Goal: Information Seeking & Learning: Learn about a topic

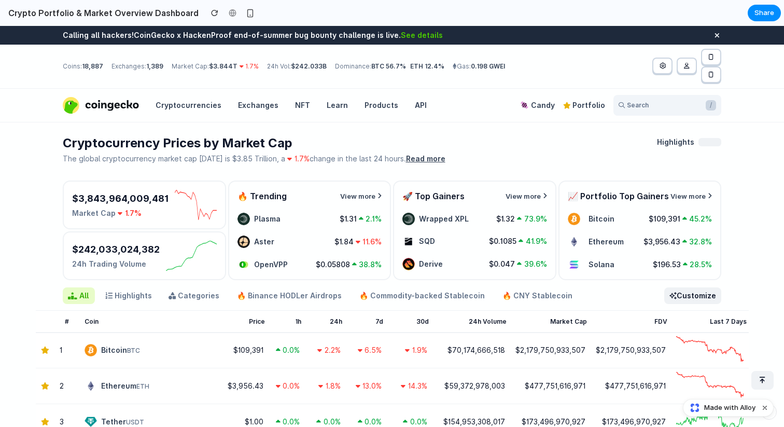
click at [516, 203] on div "🚀 Top Gainers View more Wrapped XPL $1.32 73.9% SQD $0.1085 41.9% Derive $0.047…" at bounding box center [474, 229] width 161 height 97
click at [715, 73] on button "button" at bounding box center [711, 74] width 20 height 16
click at [612, 151] on div "Cryptocurrency Prices by Market Cap The global cryptocurrency market cap [DATE]…" at bounding box center [351, 149] width 577 height 29
click at [231, 12] on div at bounding box center [232, 13] width 16 height 16
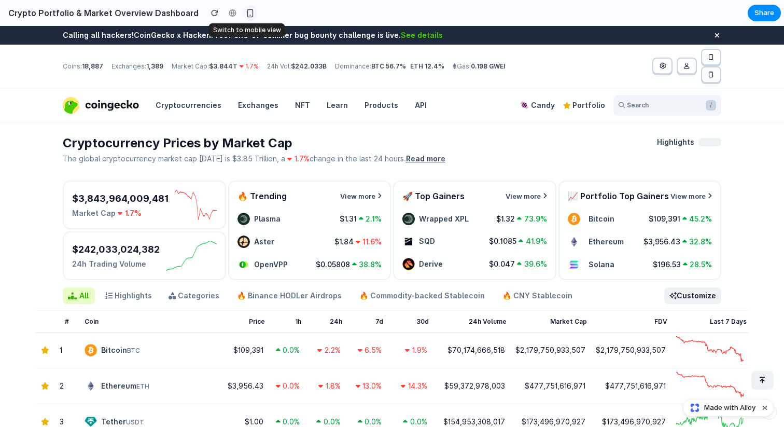
click at [246, 16] on div "button" at bounding box center [250, 13] width 9 height 9
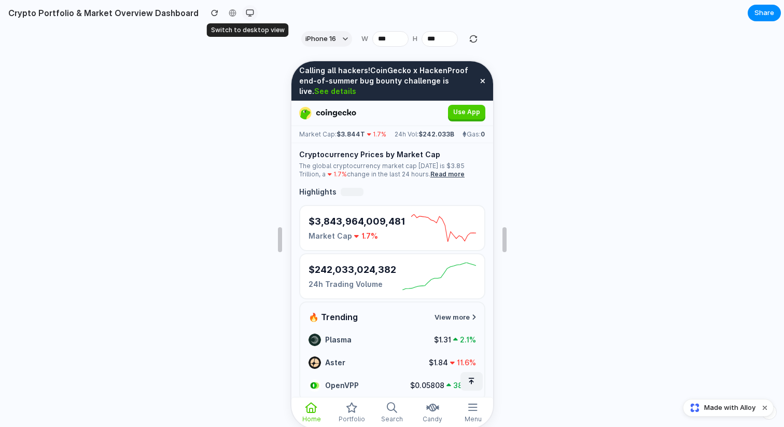
click at [246, 16] on div "button" at bounding box center [250, 13] width 8 height 8
